Goal: Transaction & Acquisition: Purchase product/service

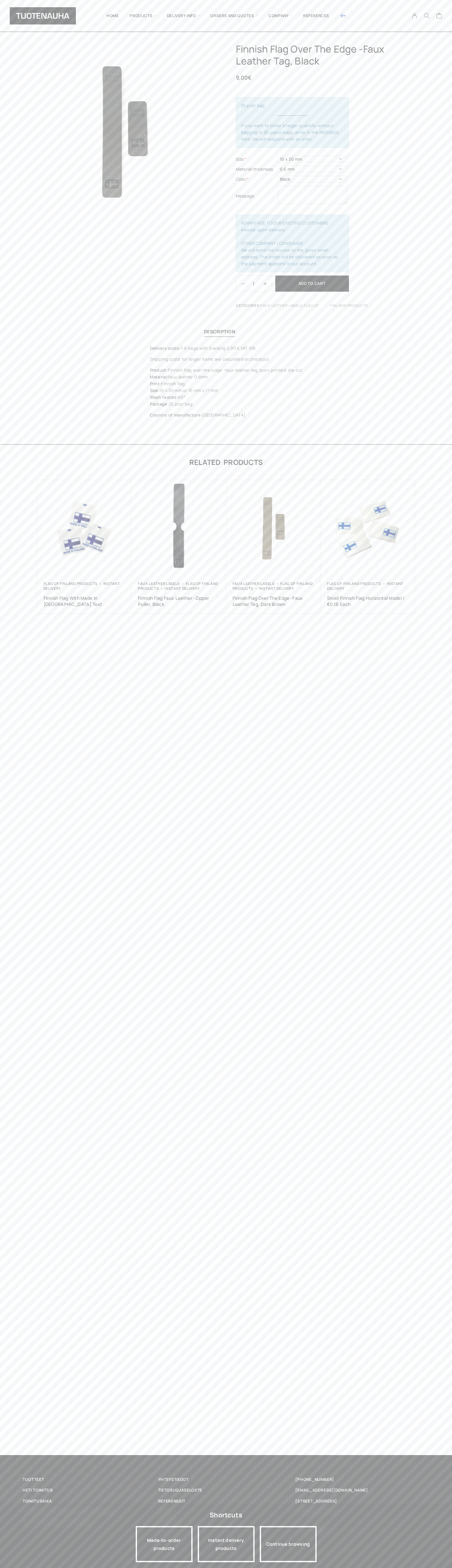
click at [312, 284] on button "Add to cart" at bounding box center [312, 284] width 74 height 16
click at [439, 16] on icon "Cart" at bounding box center [439, 16] width 6 height 6
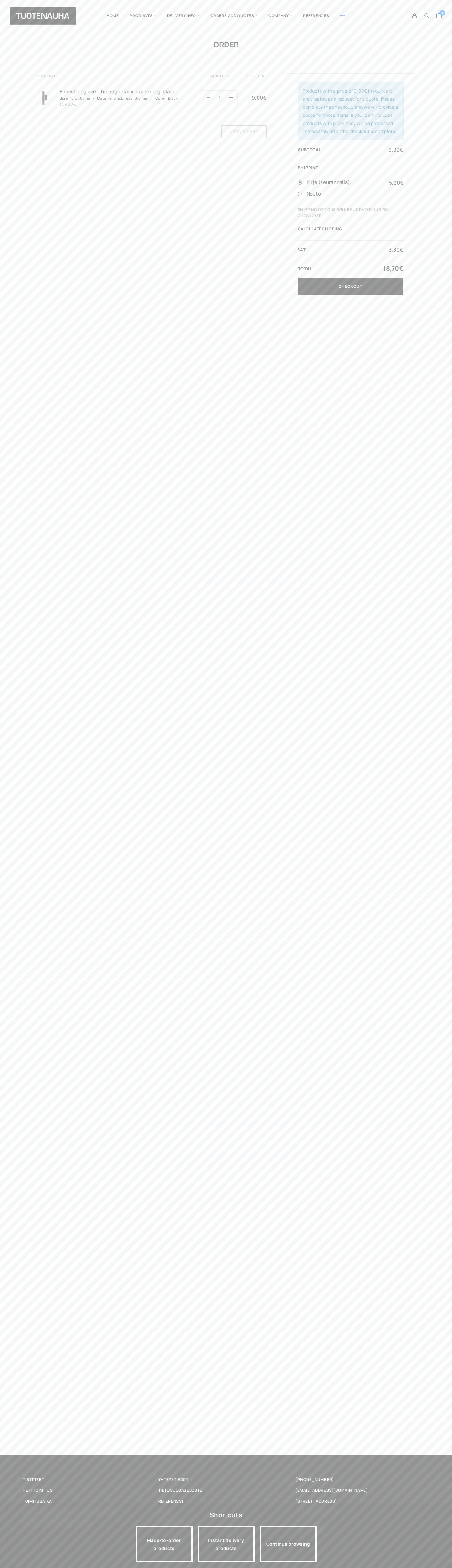
click at [350, 287] on link "Checkout" at bounding box center [350, 286] width 105 height 16
type input "Matti"
type input "Meikäläinen"
type input "Matti Meikäläinen"
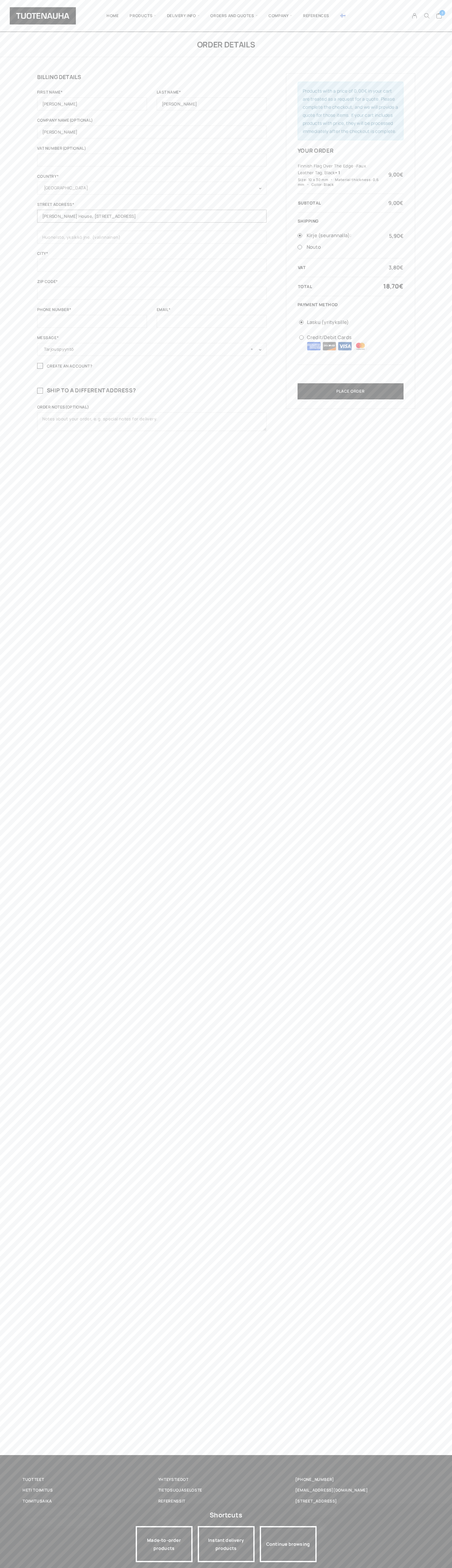
type input "Luna House, Mannerheimintie 12 B"
type input "helsinki"
type input "100"
type input "6502530000"
type input "johnsmith009@storebotmail.joonix.net"
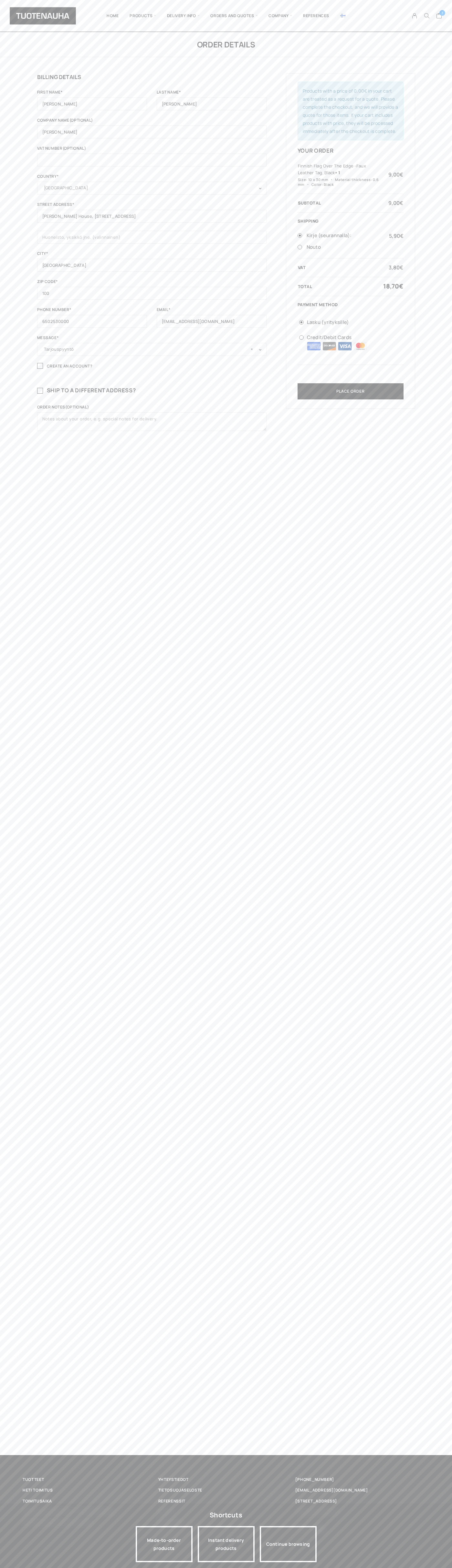
click at [361, 346] on img at bounding box center [360, 346] width 14 height 9
click at [303, 340] on input "Credit/Debit Cards" at bounding box center [301, 337] width 4 height 4
radio input "true"
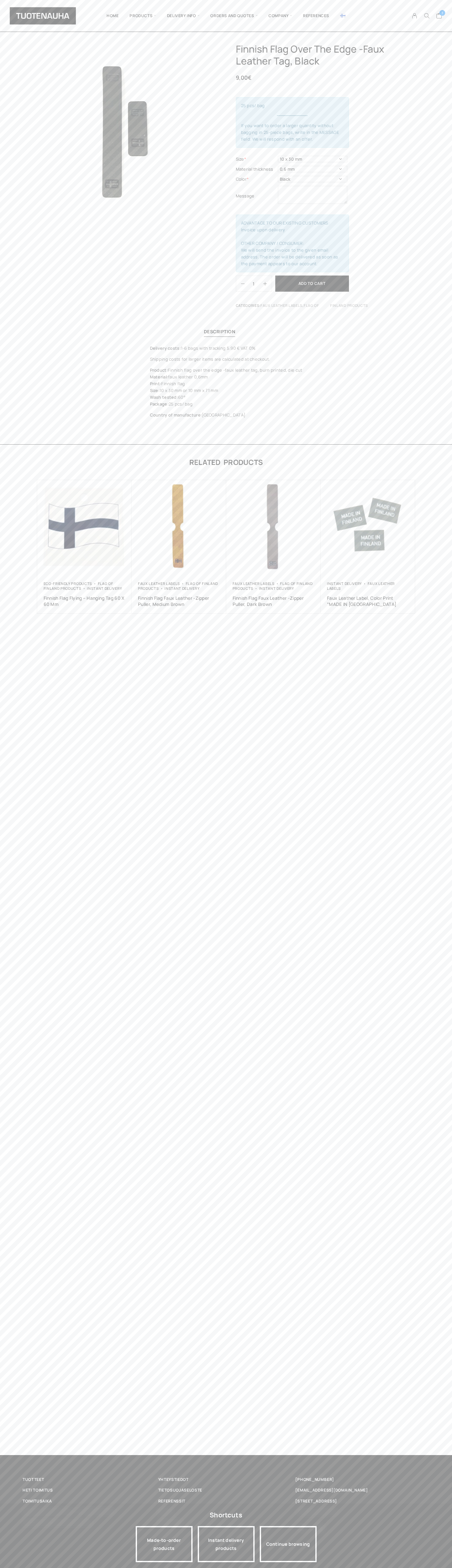
click at [439, 16] on icon "Cart" at bounding box center [439, 16] width 6 height 6
